Goal: Information Seeking & Learning: Learn about a topic

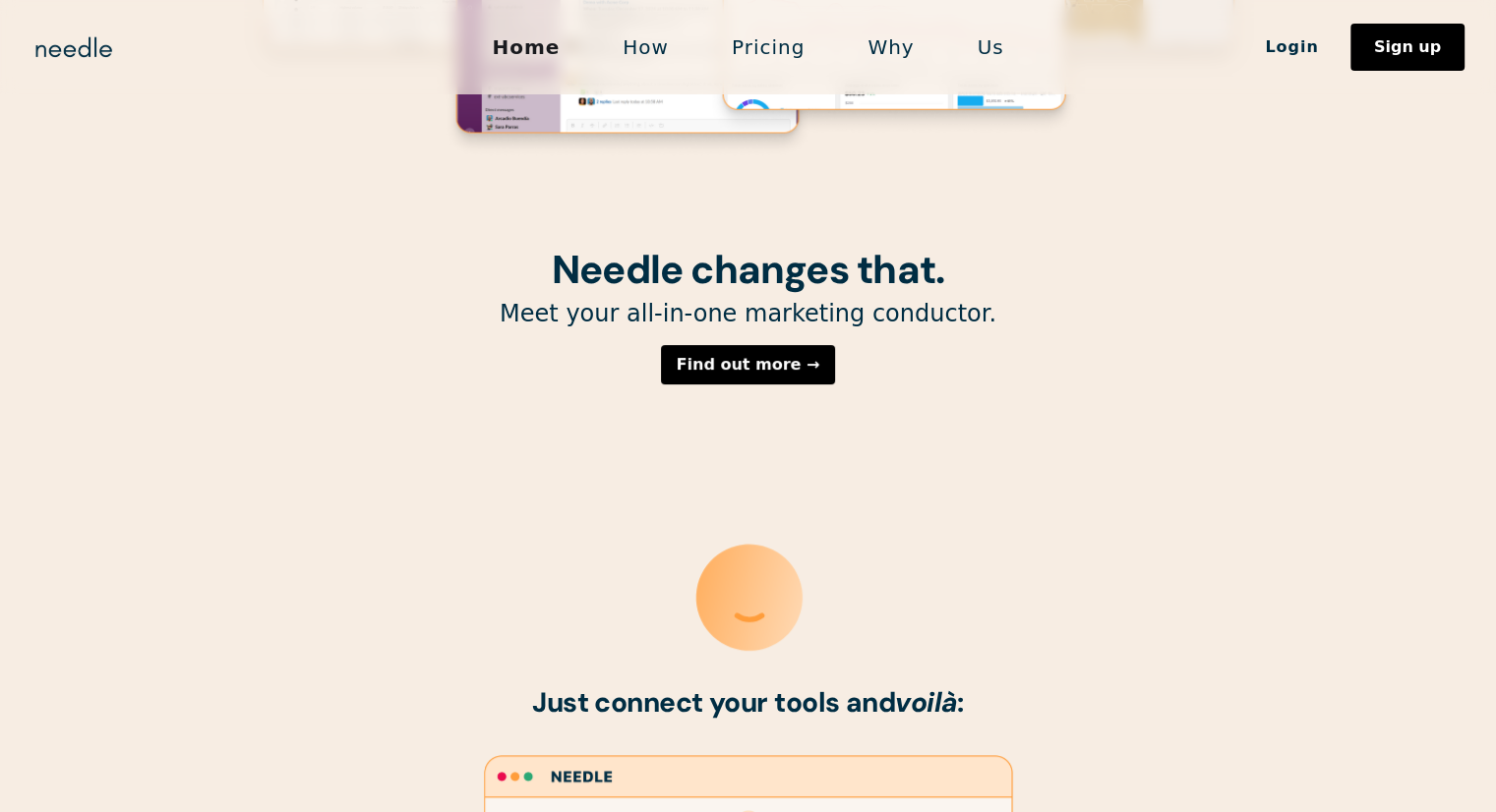
scroll to position [240, 0]
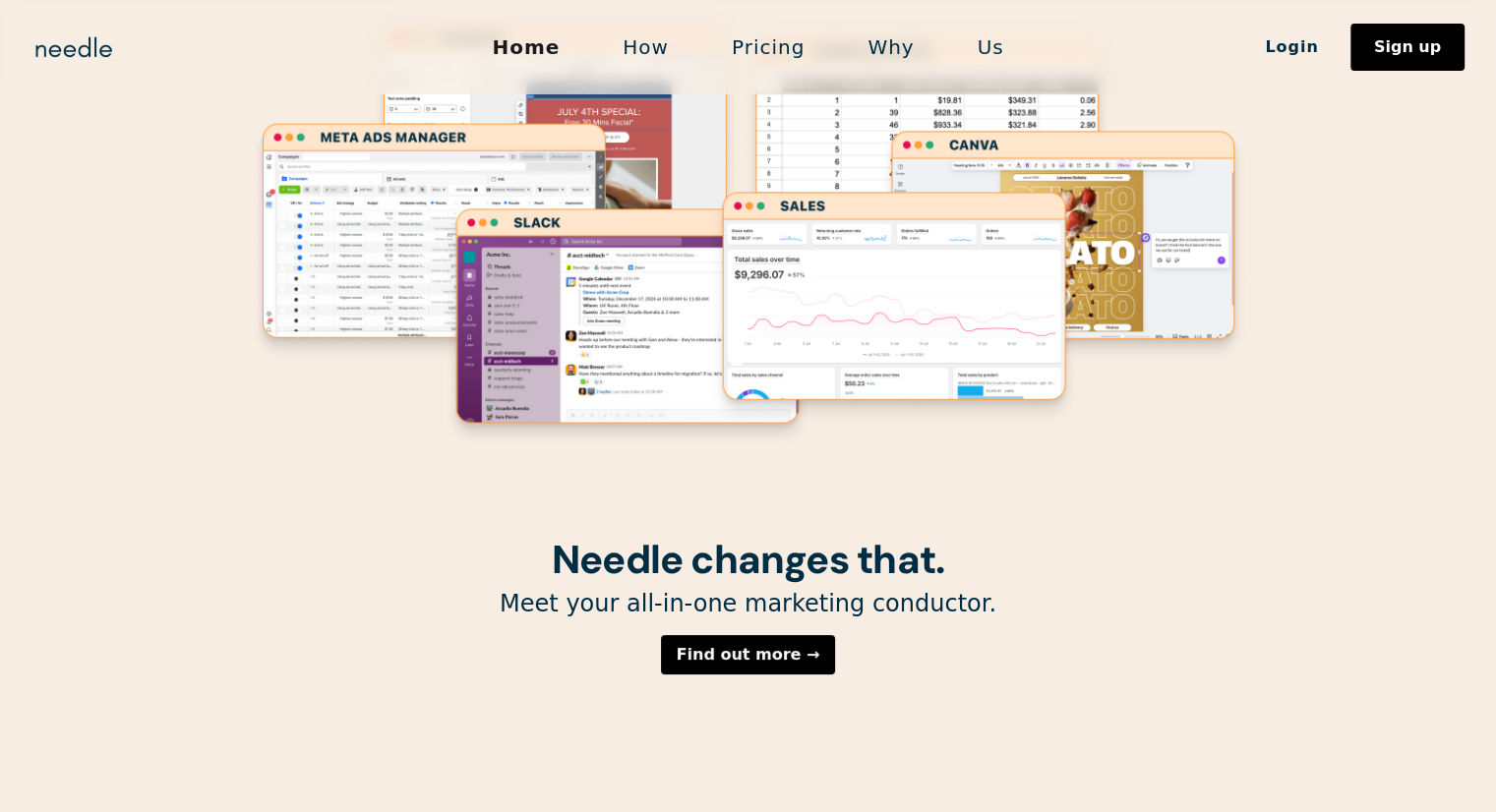
click at [642, 60] on link "How" at bounding box center [645, 47] width 109 height 41
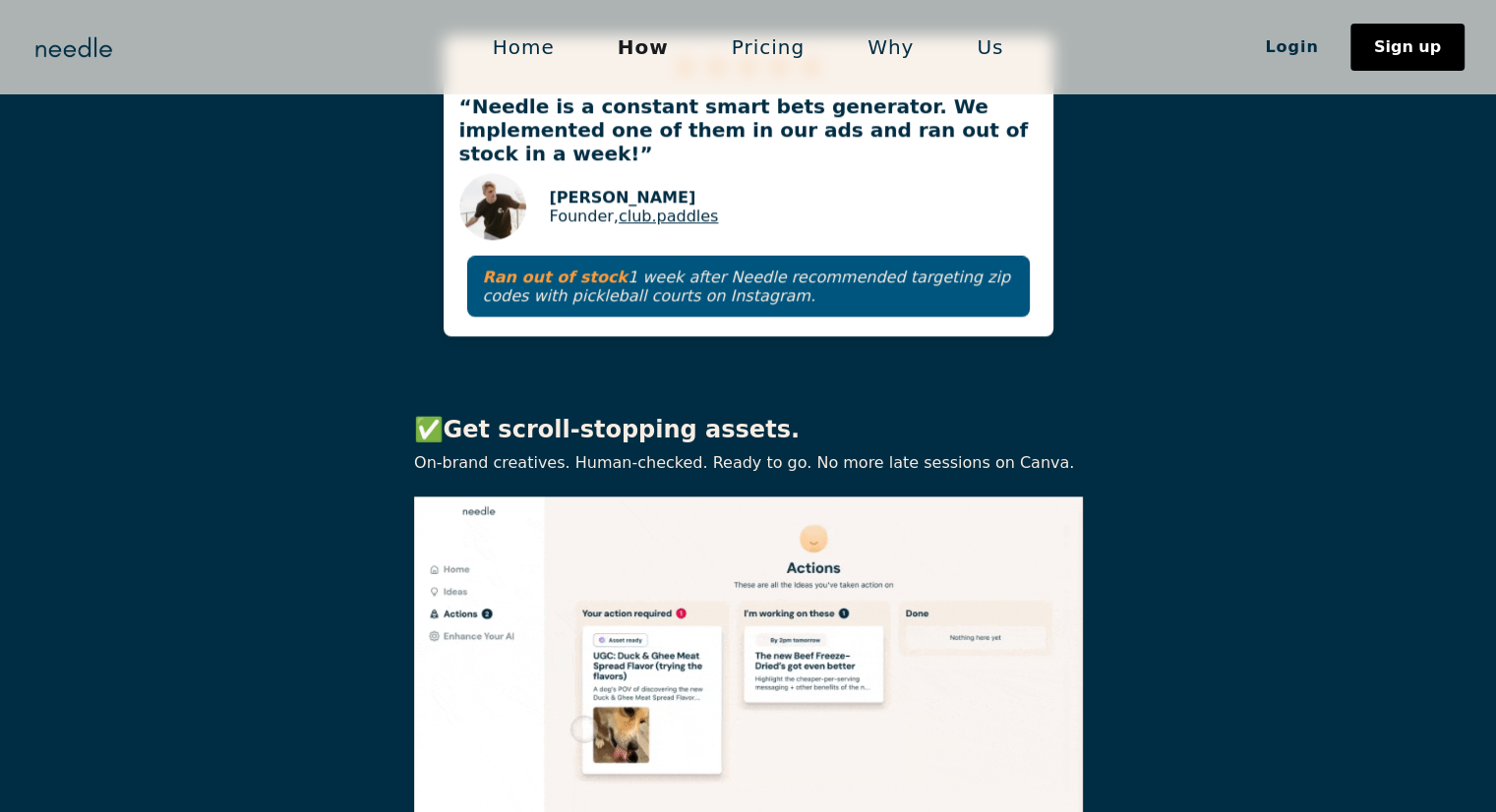
scroll to position [2359, 0]
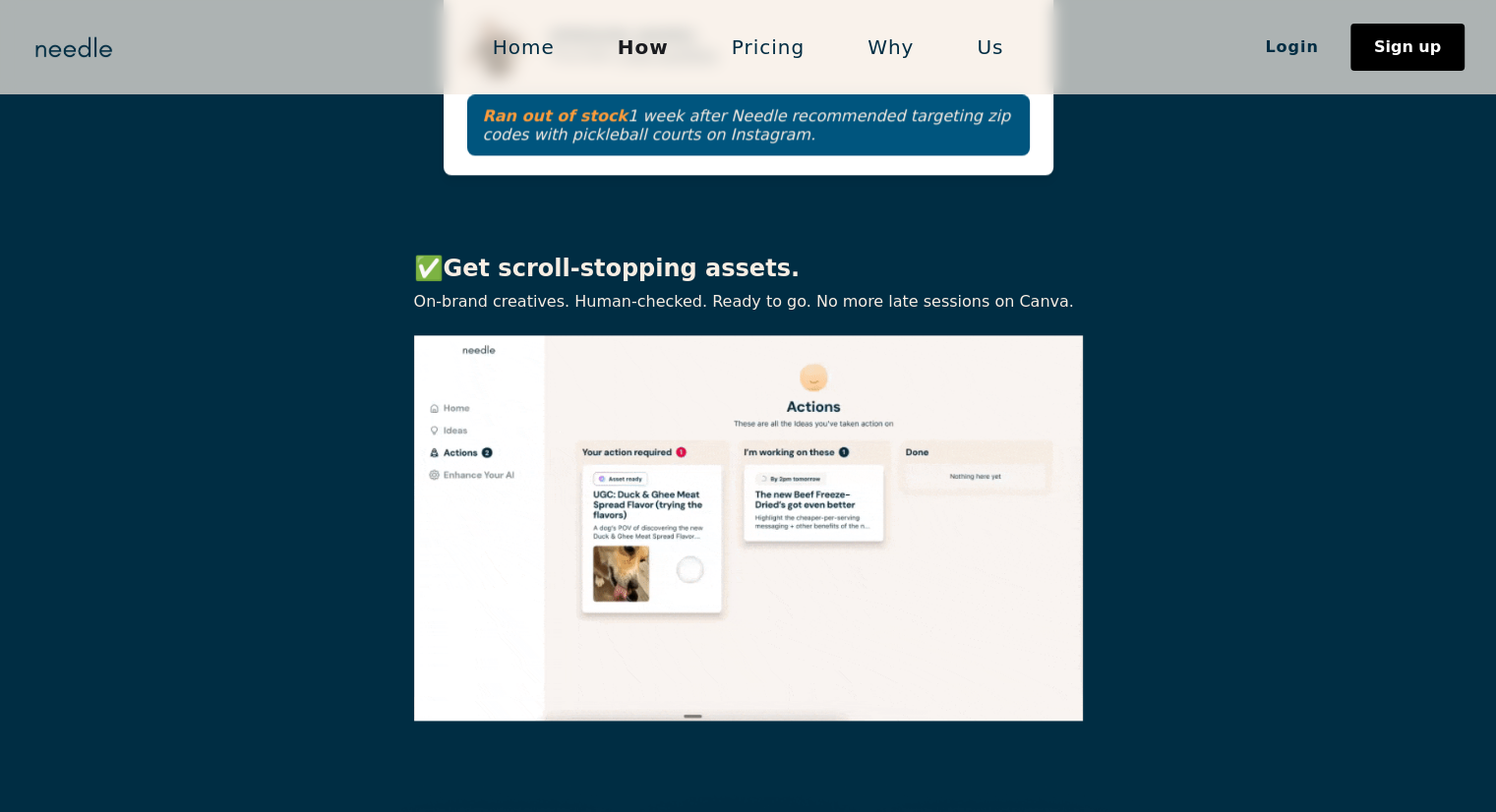
drag, startPoint x: 1058, startPoint y: 426, endPoint x: 1244, endPoint y: 529, distance: 212.6
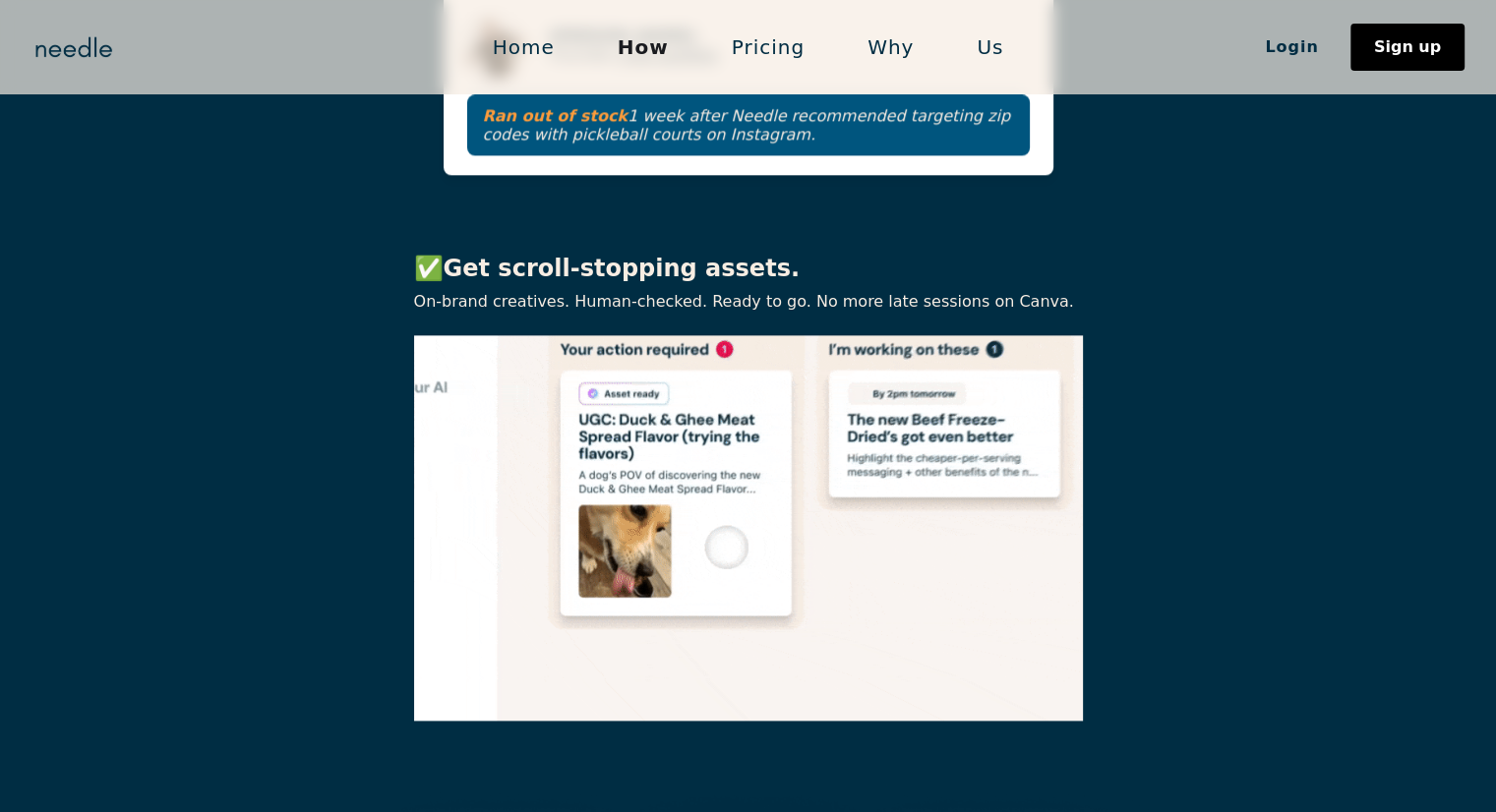
drag, startPoint x: 1244, startPoint y: 529, endPoint x: 1286, endPoint y: 589, distance: 73.2
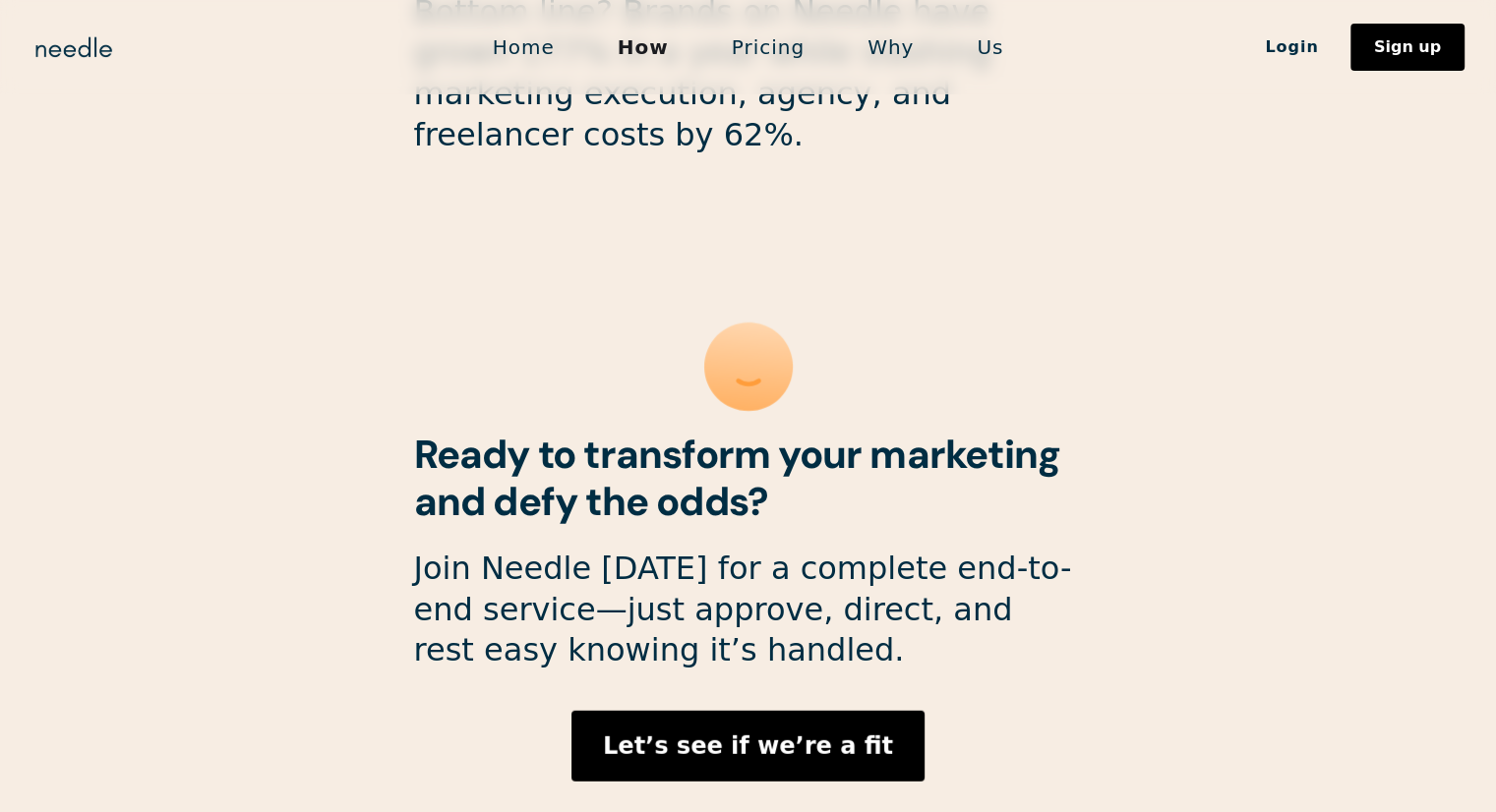
scroll to position [5280, 0]
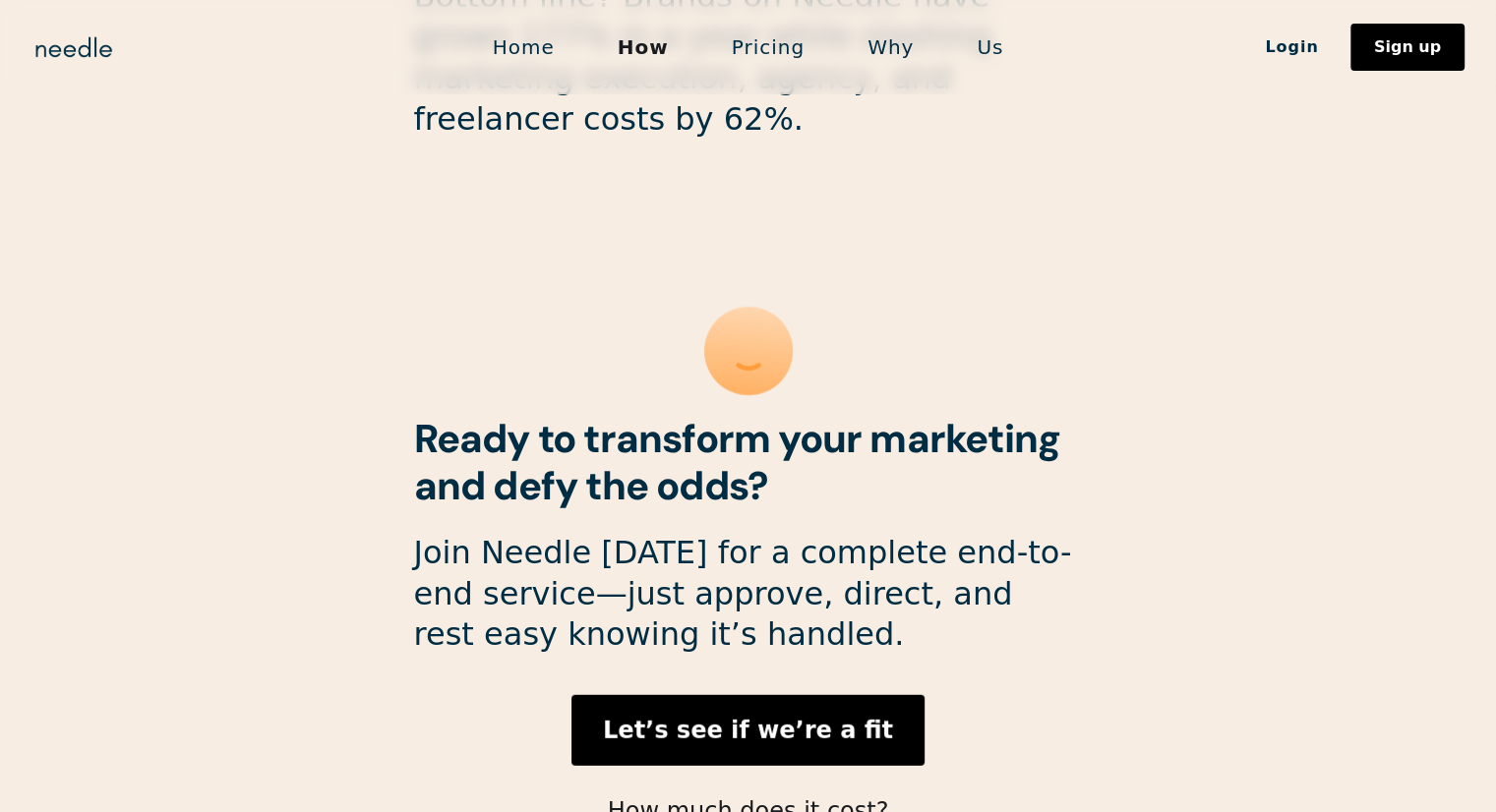
click at [806, 35] on link "Pricing" at bounding box center [768, 47] width 136 height 41
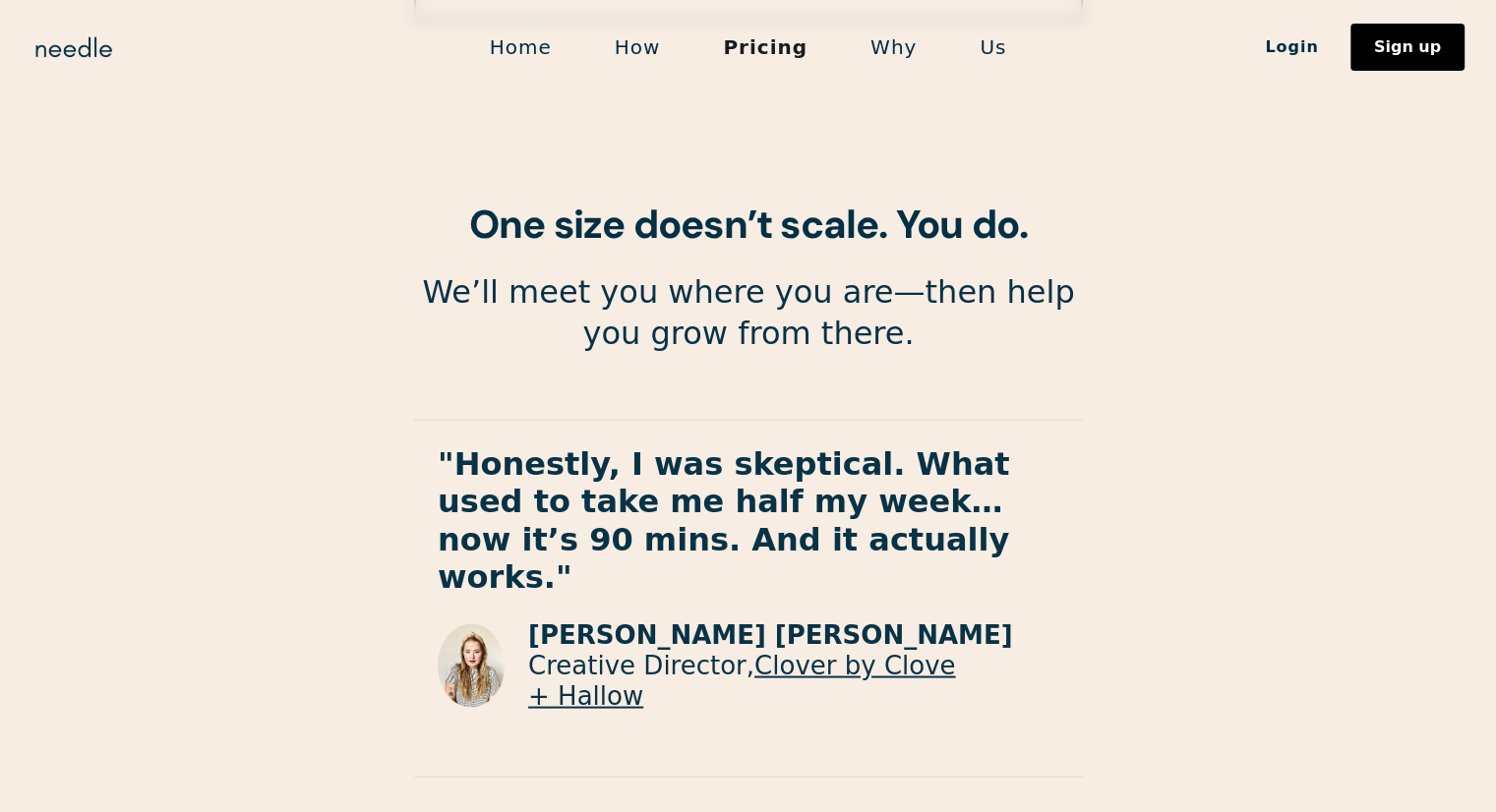
scroll to position [3505, 0]
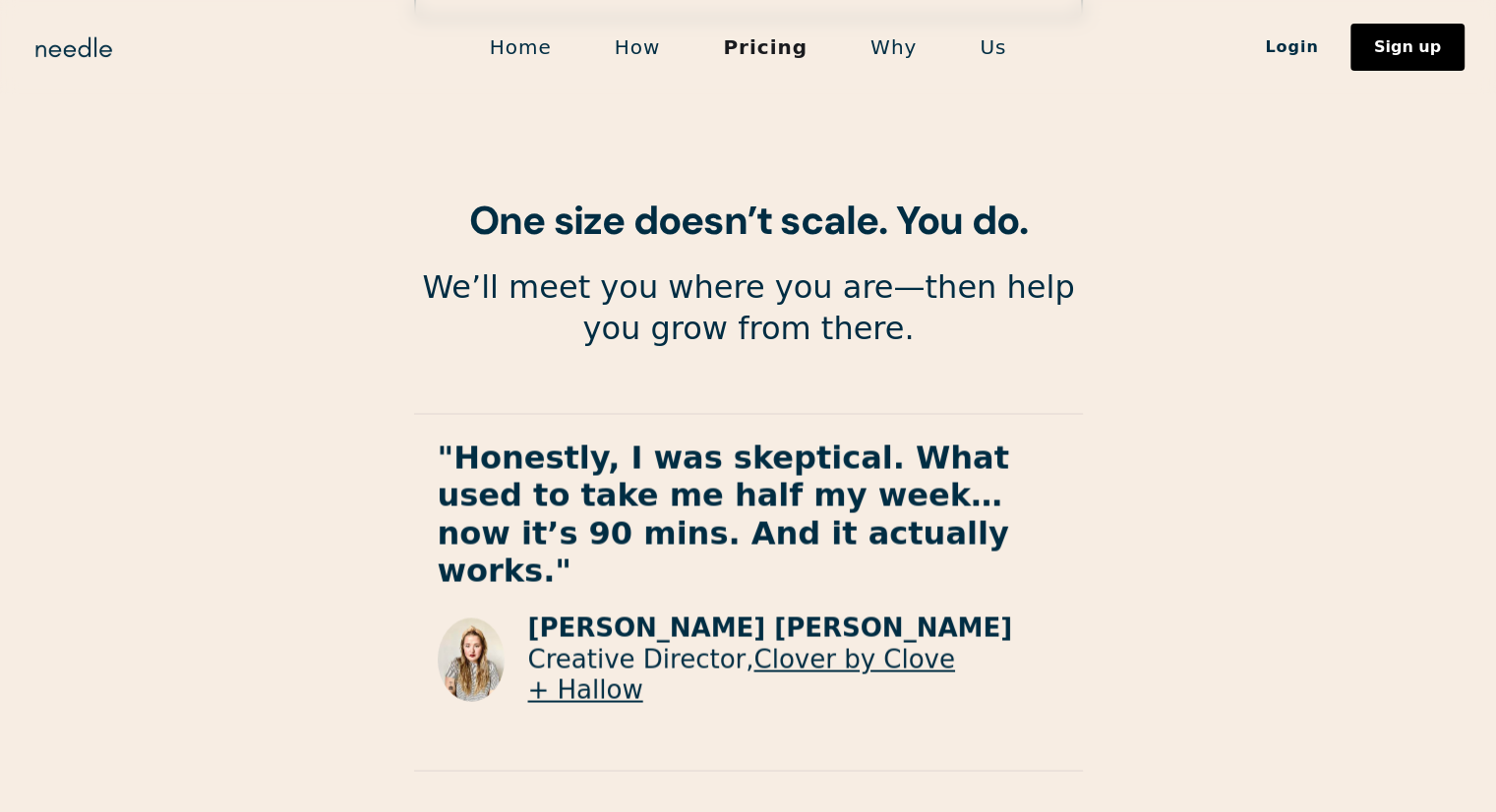
drag, startPoint x: 963, startPoint y: 303, endPoint x: 837, endPoint y: 314, distance: 126.5
click at [837, 438] on p ""Honestly, I was skeptical. What used to take me half my week… now it’s 90 mins…" at bounding box center [748, 514] width 669 height 152
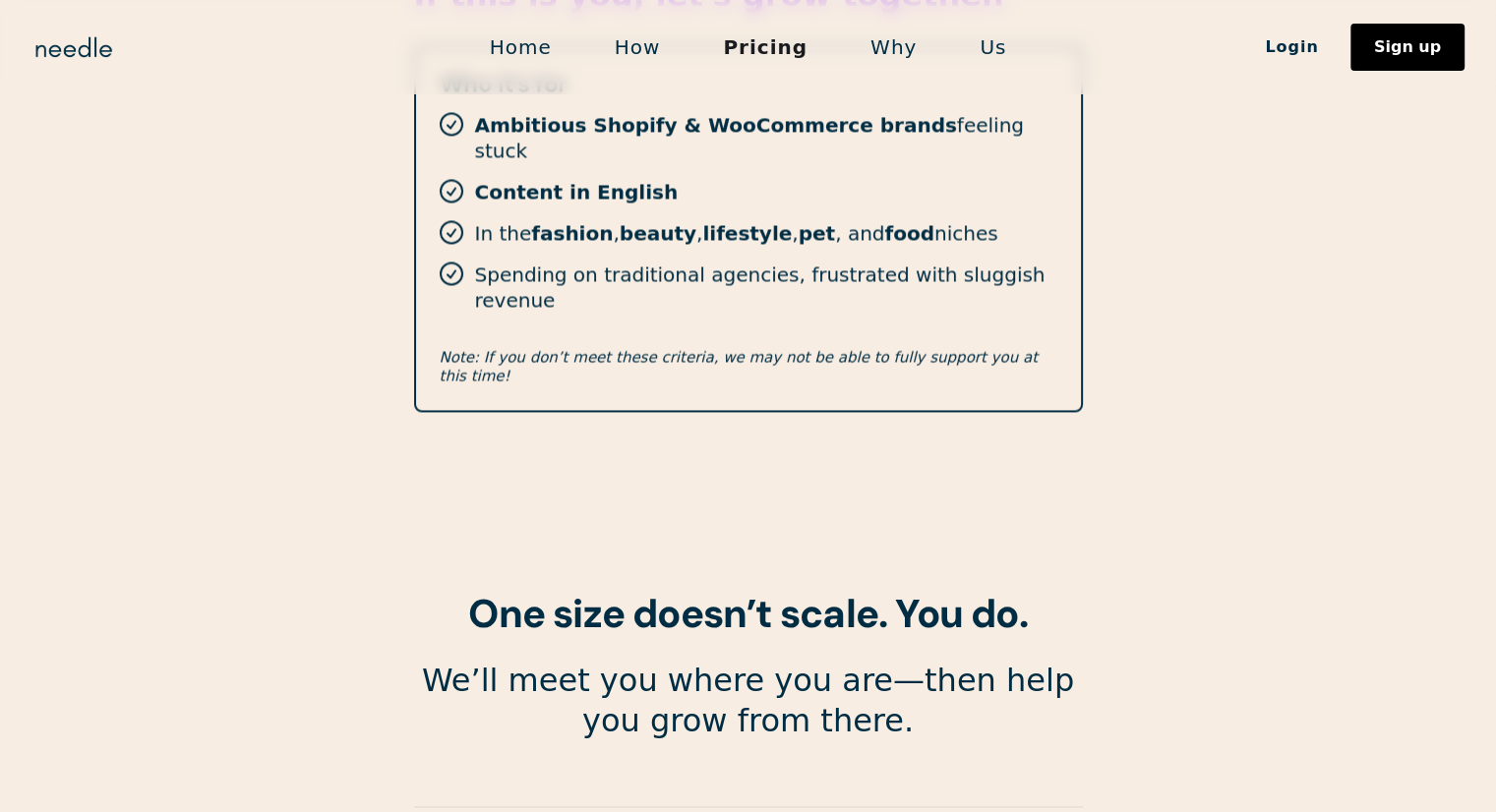
click at [873, 36] on link "Why" at bounding box center [892, 47] width 109 height 41
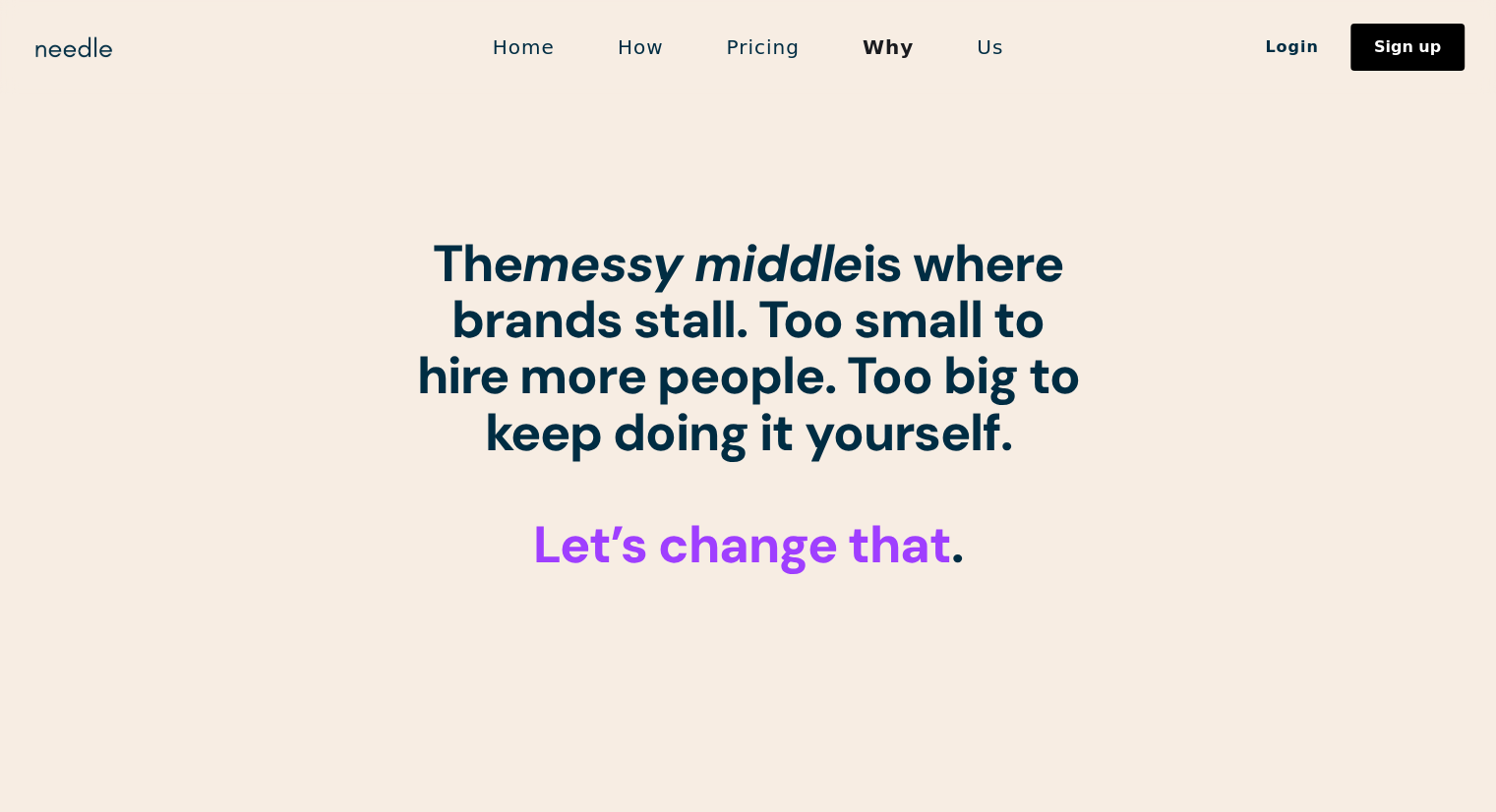
click at [647, 233] on em "messy middle" at bounding box center [693, 263] width 341 height 67
